Goal: Information Seeking & Learning: Learn about a topic

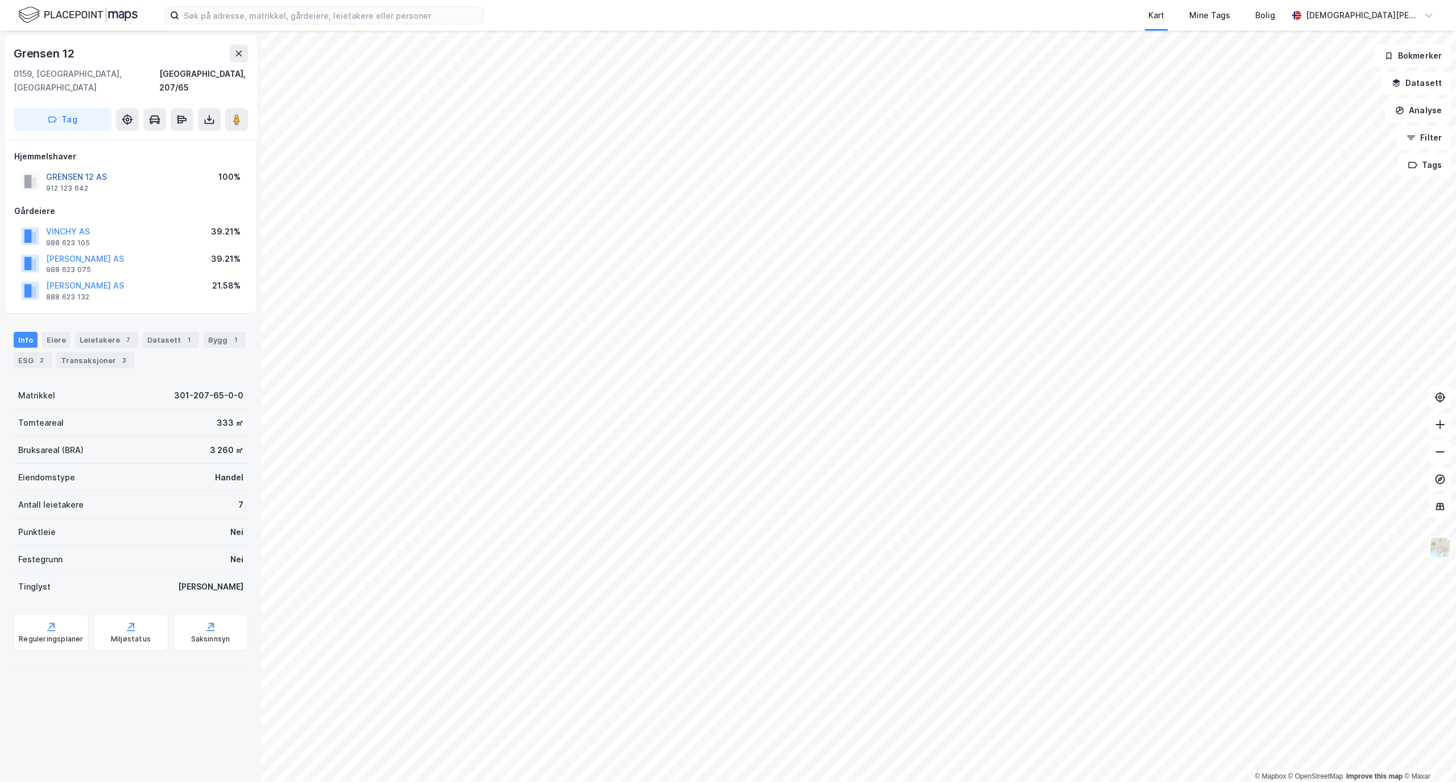
click at [0, 0] on button "GRENSEN 12 AS" at bounding box center [0, 0] width 0 height 0
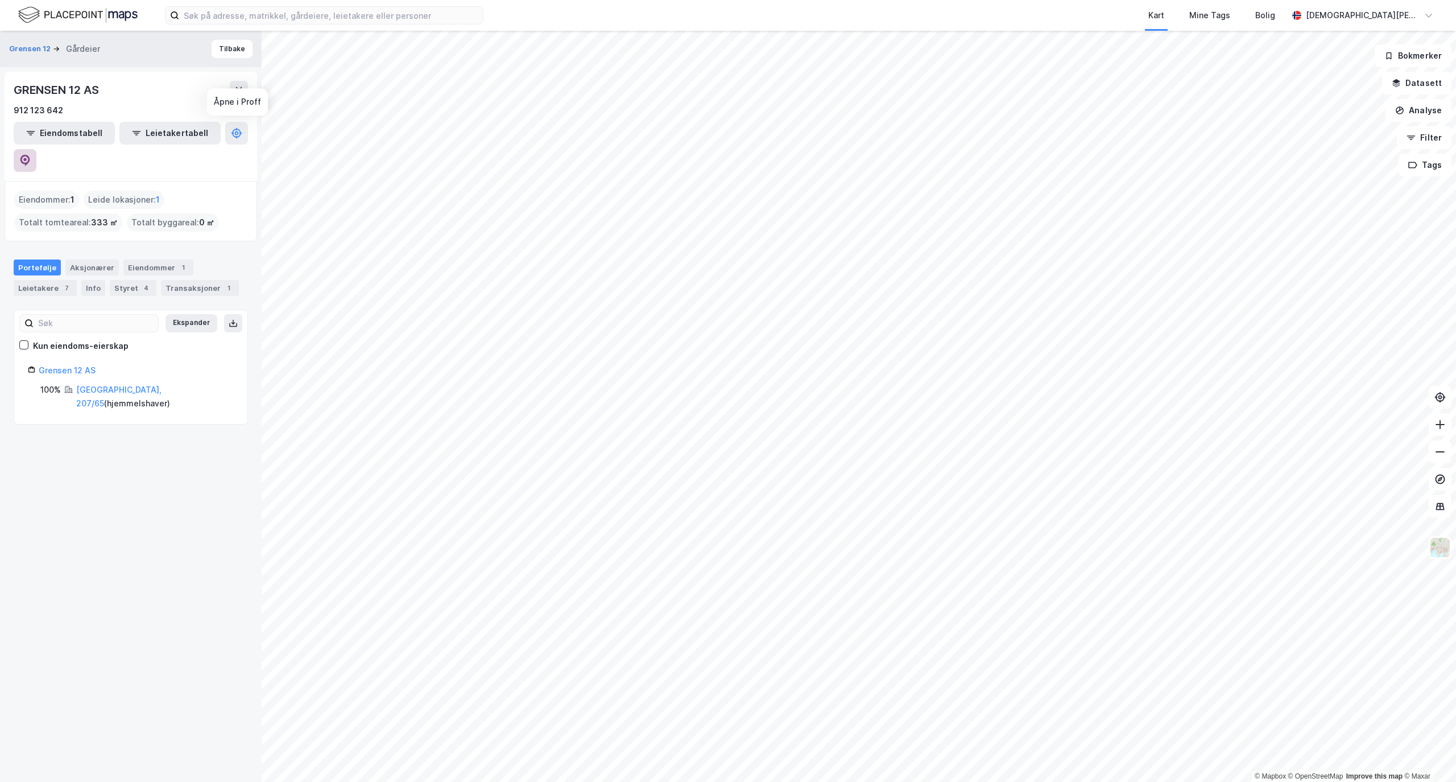
click at [30, 155] on icon at bounding box center [25, 160] width 10 height 11
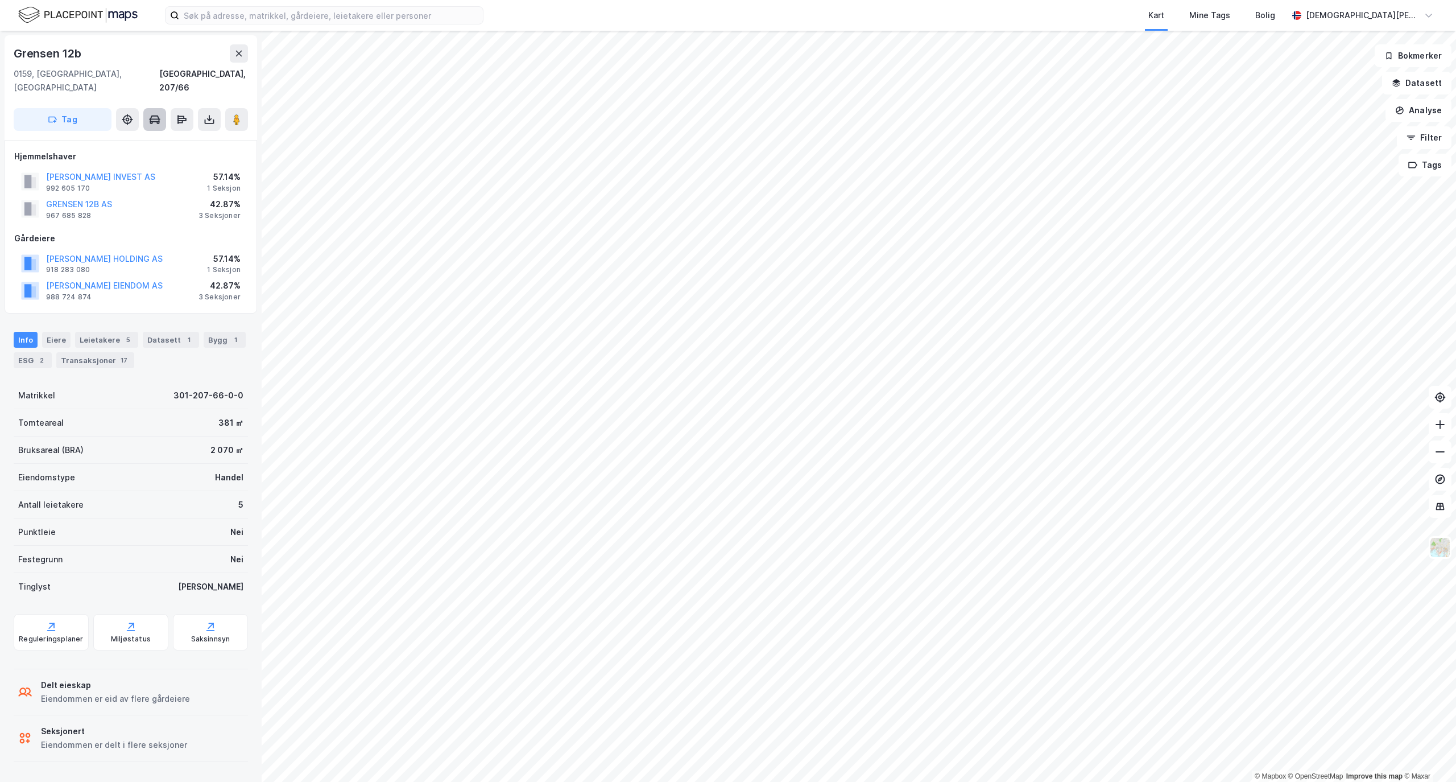
click at [154, 114] on icon at bounding box center [154, 119] width 11 height 11
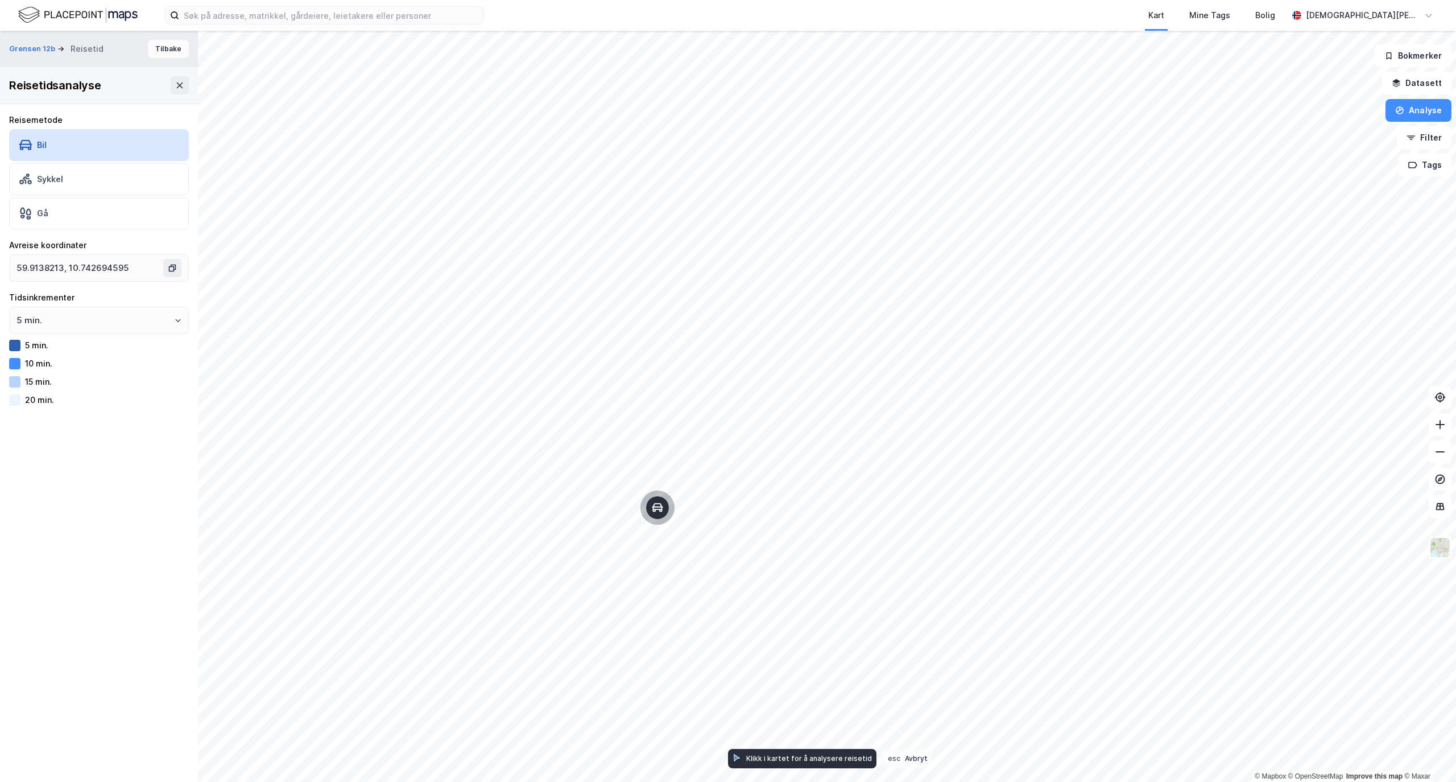
click at [154, 50] on button "Tilbake" at bounding box center [168, 49] width 41 height 18
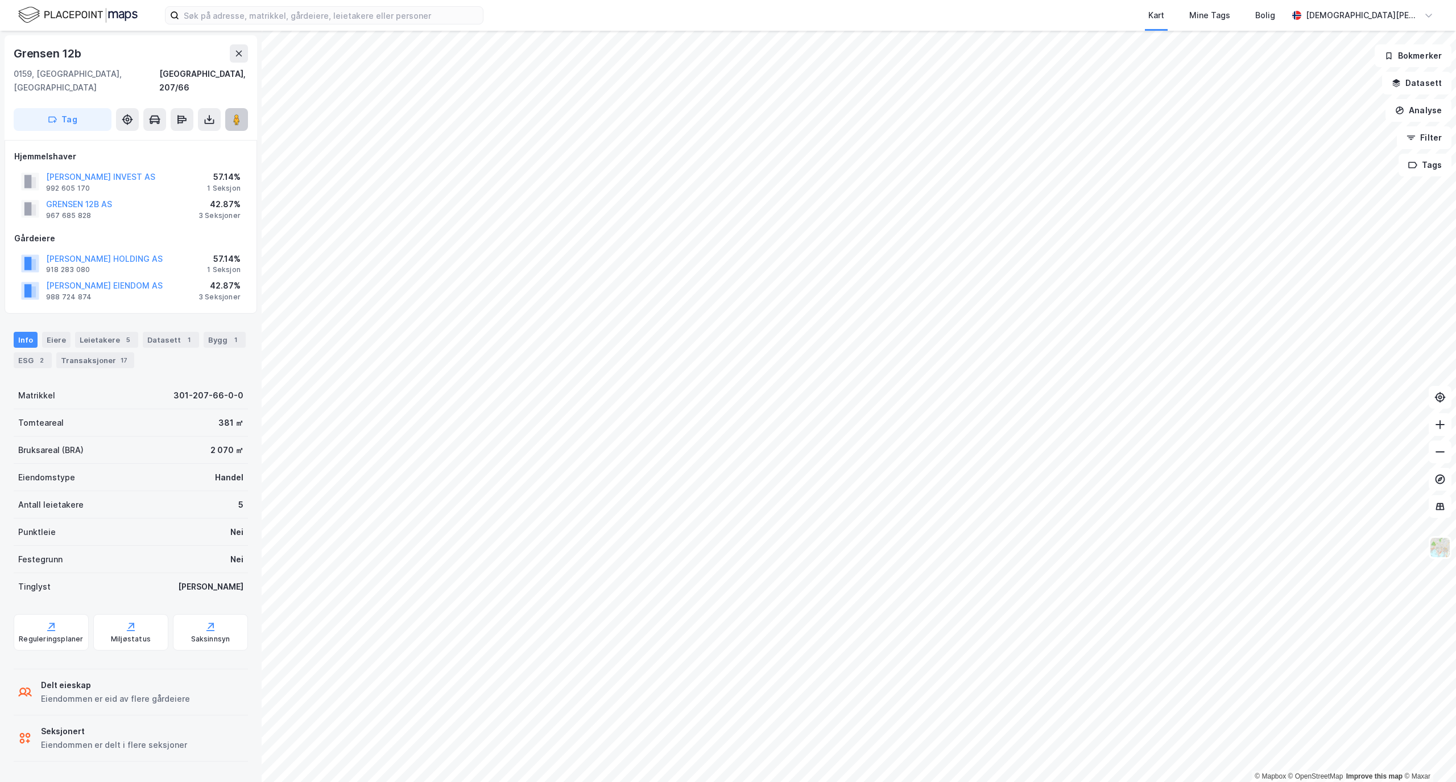
click at [230, 108] on button at bounding box center [236, 119] width 23 height 23
